Goal: Task Accomplishment & Management: Complete application form

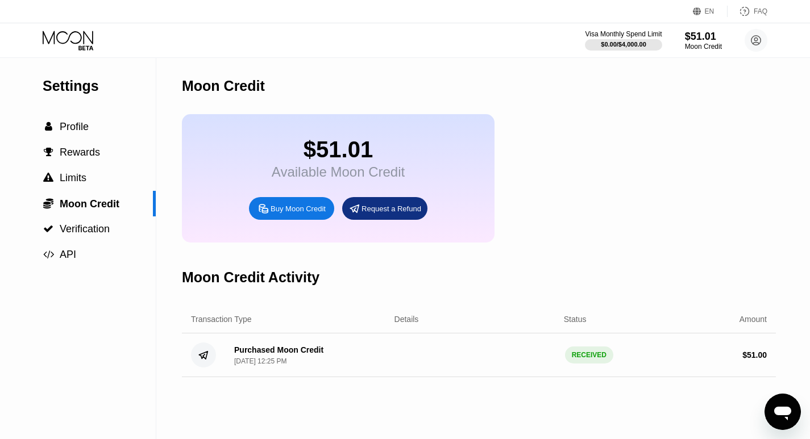
click at [76, 37] on icon at bounding box center [69, 41] width 53 height 20
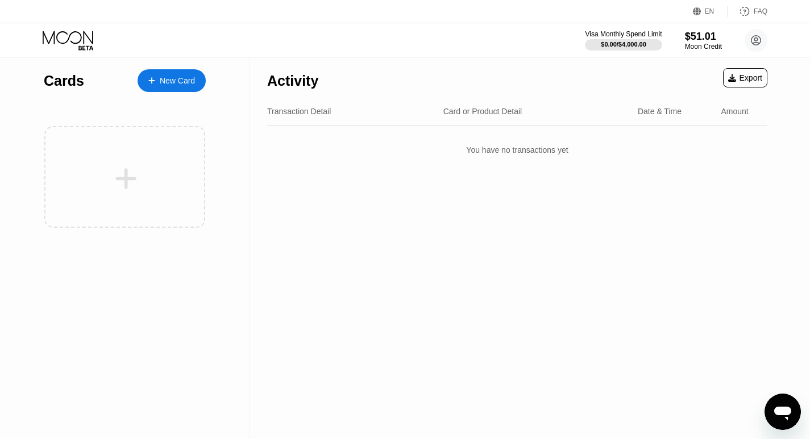
click at [166, 82] on div "New Card" at bounding box center [177, 81] width 35 height 10
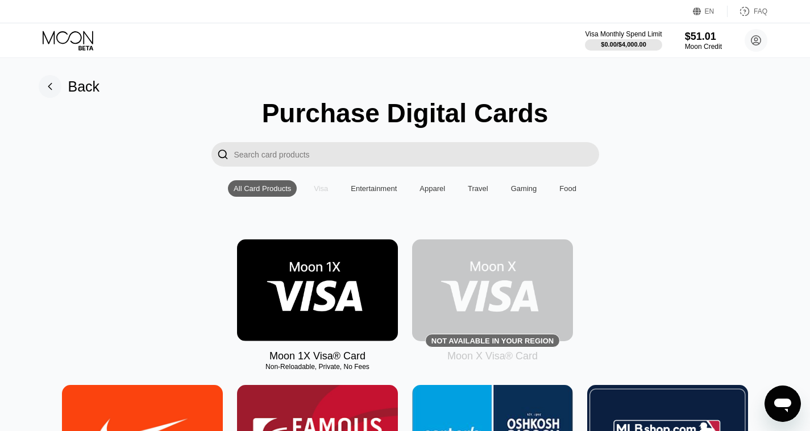
click at [326, 193] on div "Visa" at bounding box center [321, 188] width 14 height 9
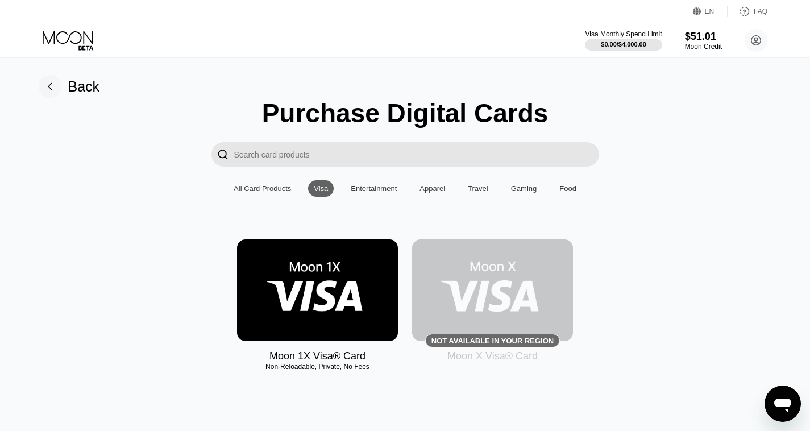
click at [643, 305] on div "Moon 1X Visa® Card Non-Reloadable, Private, No Fees Not available in your regio…" at bounding box center [405, 300] width 784 height 123
